Goal: Task Accomplishment & Management: Use online tool/utility

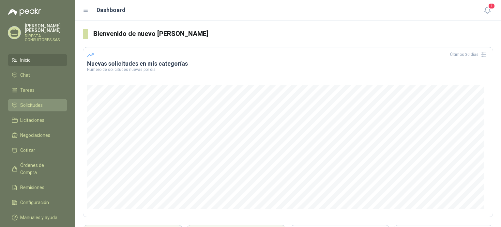
click at [37, 101] on span "Solicitudes" at bounding box center [31, 104] width 22 height 7
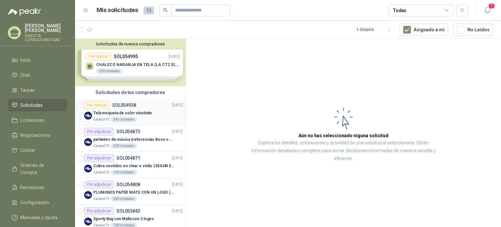
click at [96, 105] on div "Por cotizar" at bounding box center [96, 105] width 25 height 8
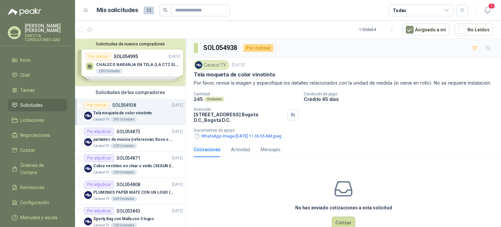
scroll to position [23, 0]
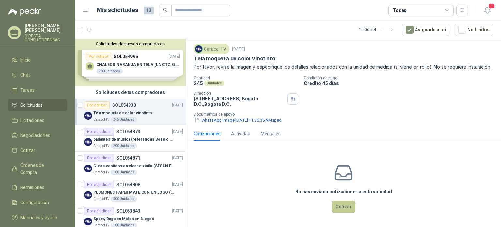
click at [339, 205] on button "Cotizar" at bounding box center [343, 206] width 23 height 12
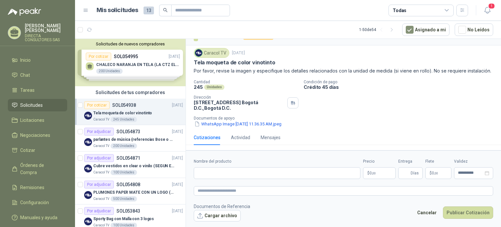
scroll to position [19, 0]
click at [220, 215] on button "Cargar archivo" at bounding box center [217, 216] width 47 height 12
click at [40, 116] on span "Licitaciones" at bounding box center [32, 119] width 24 height 7
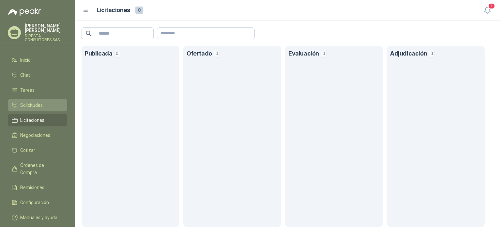
click at [28, 101] on span "Solicitudes" at bounding box center [31, 104] width 22 height 7
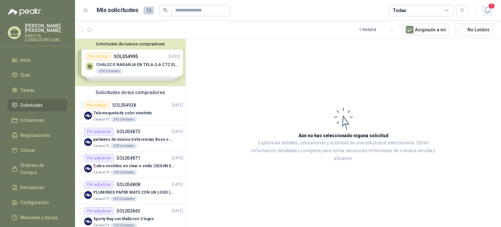
click at [489, 6] on span "1" at bounding box center [491, 6] width 7 height 6
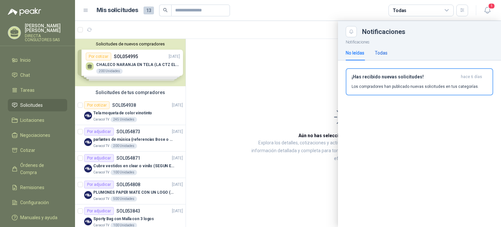
click at [383, 53] on div "Todas" at bounding box center [381, 52] width 13 height 7
click at [355, 52] on div "No leídas" at bounding box center [355, 52] width 19 height 7
click at [488, 7] on span "1" at bounding box center [491, 6] width 7 height 6
